Goal: Book appointment/travel/reservation

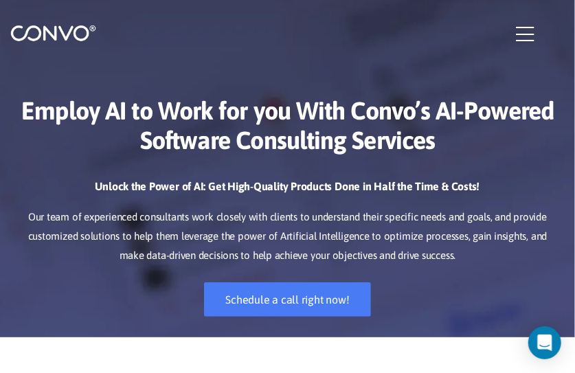
click at [522, 29] on icon "button" at bounding box center [525, 34] width 18 height 21
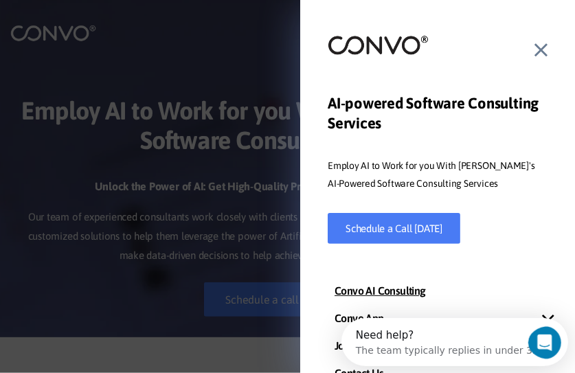
click at [254, 173] on div at bounding box center [287, 186] width 575 height 373
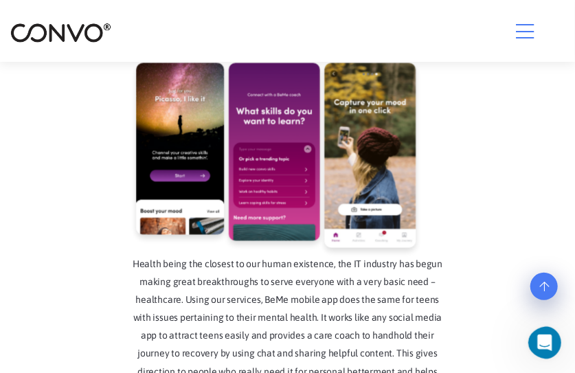
scroll to position [2503, 0]
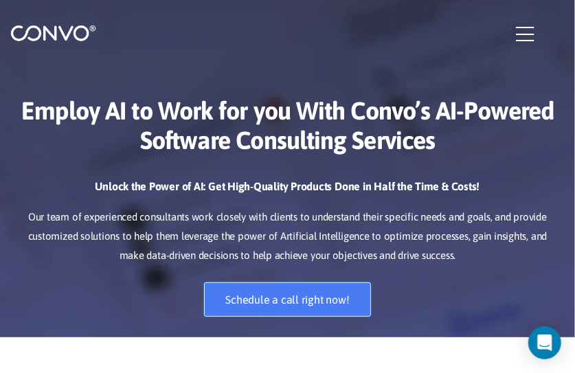
click at [243, 297] on link "Schedule a call right now!" at bounding box center [287, 300] width 166 height 34
